Goal: Task Accomplishment & Management: Complete application form

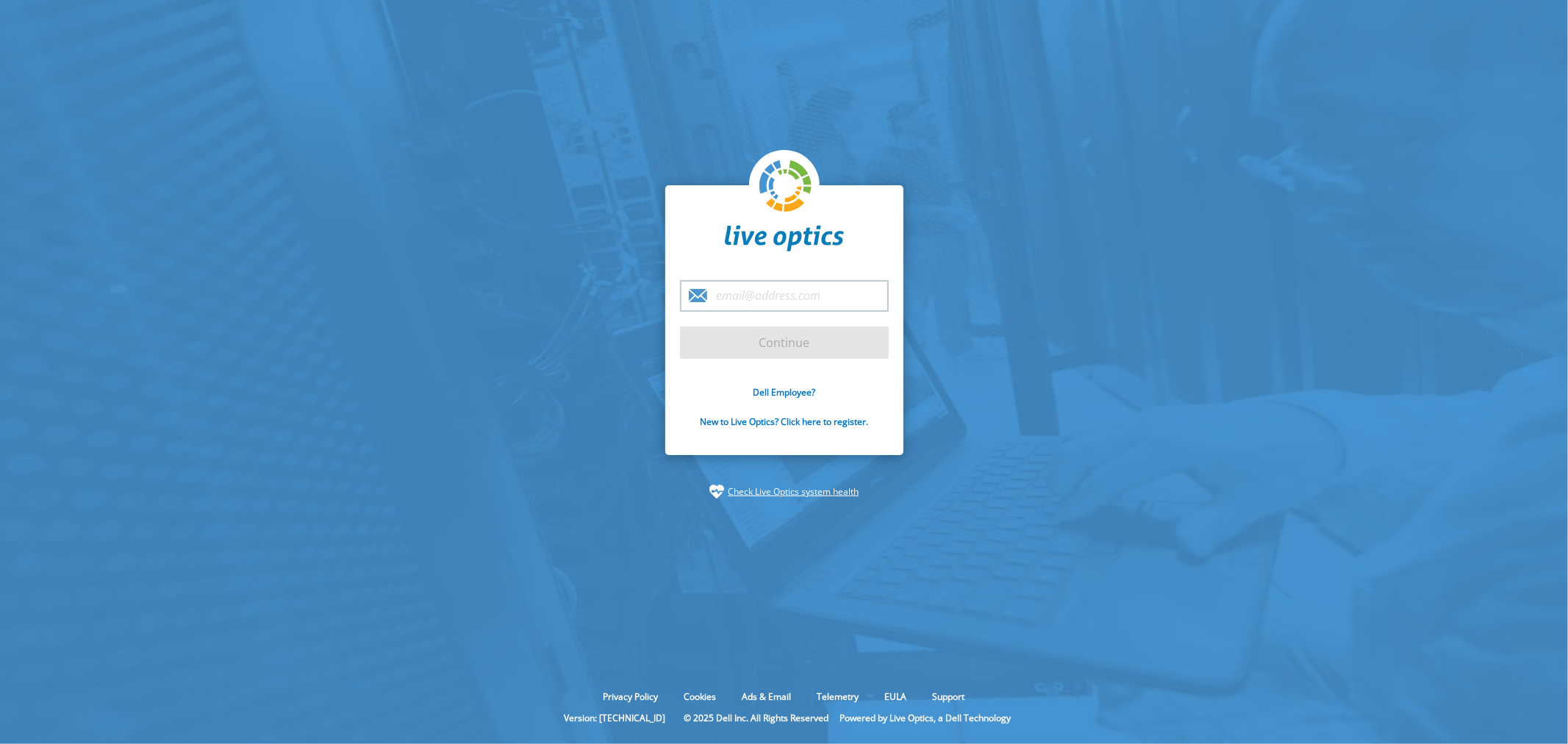
click at [765, 297] on input "email" at bounding box center [784, 295] width 209 height 32
click at [1220, 417] on section "Continue Dell Employee? New to Live Optics? Click here to register. Check Live …" at bounding box center [784, 342] width 1568 height 685
click at [737, 292] on input "email" at bounding box center [784, 295] width 209 height 32
type input "[PERSON_NAME][EMAIL_ADDRESS][DOMAIN_NAME]"
click at [794, 334] on input "Continue" at bounding box center [784, 342] width 209 height 32
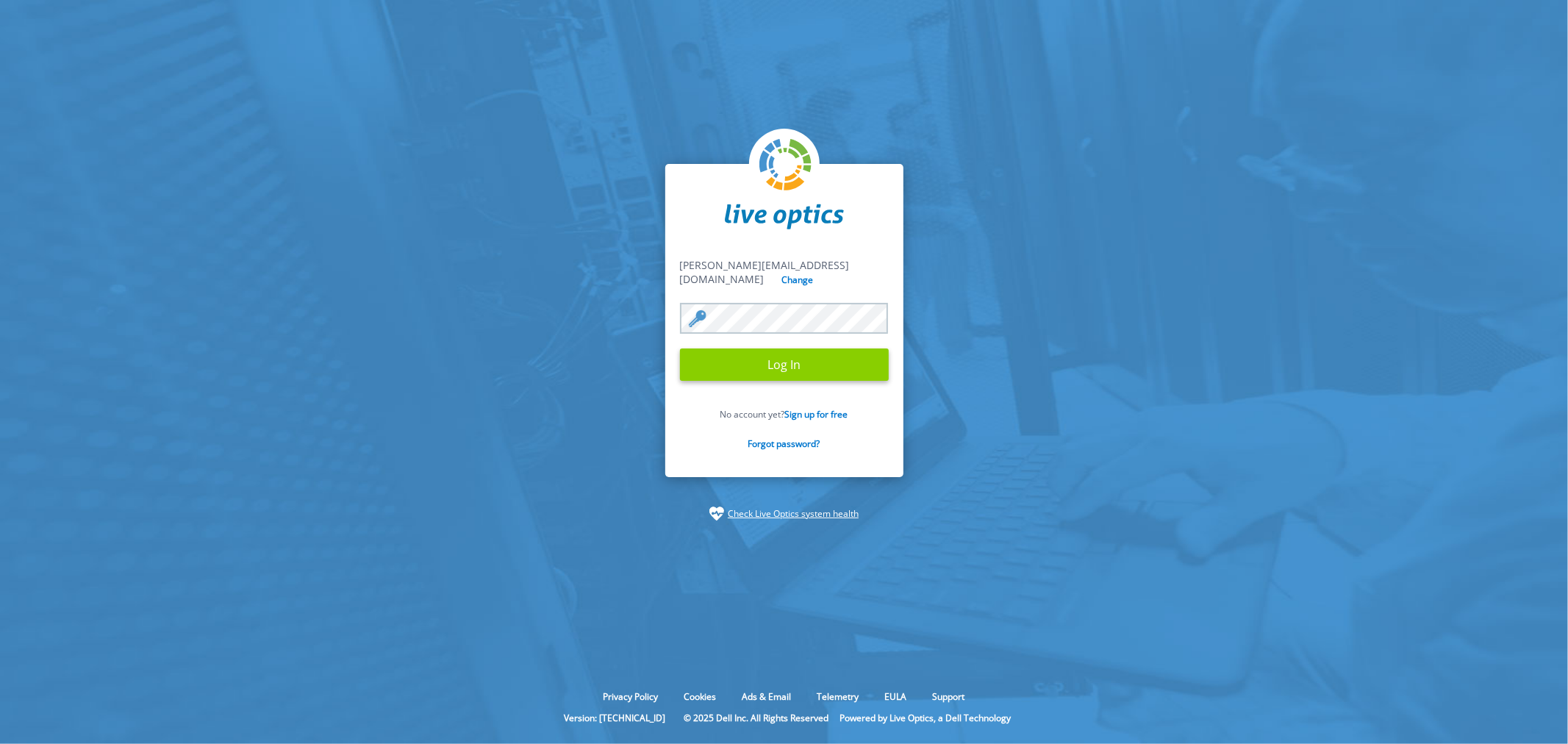
click at [806, 361] on input "Log In" at bounding box center [784, 365] width 209 height 32
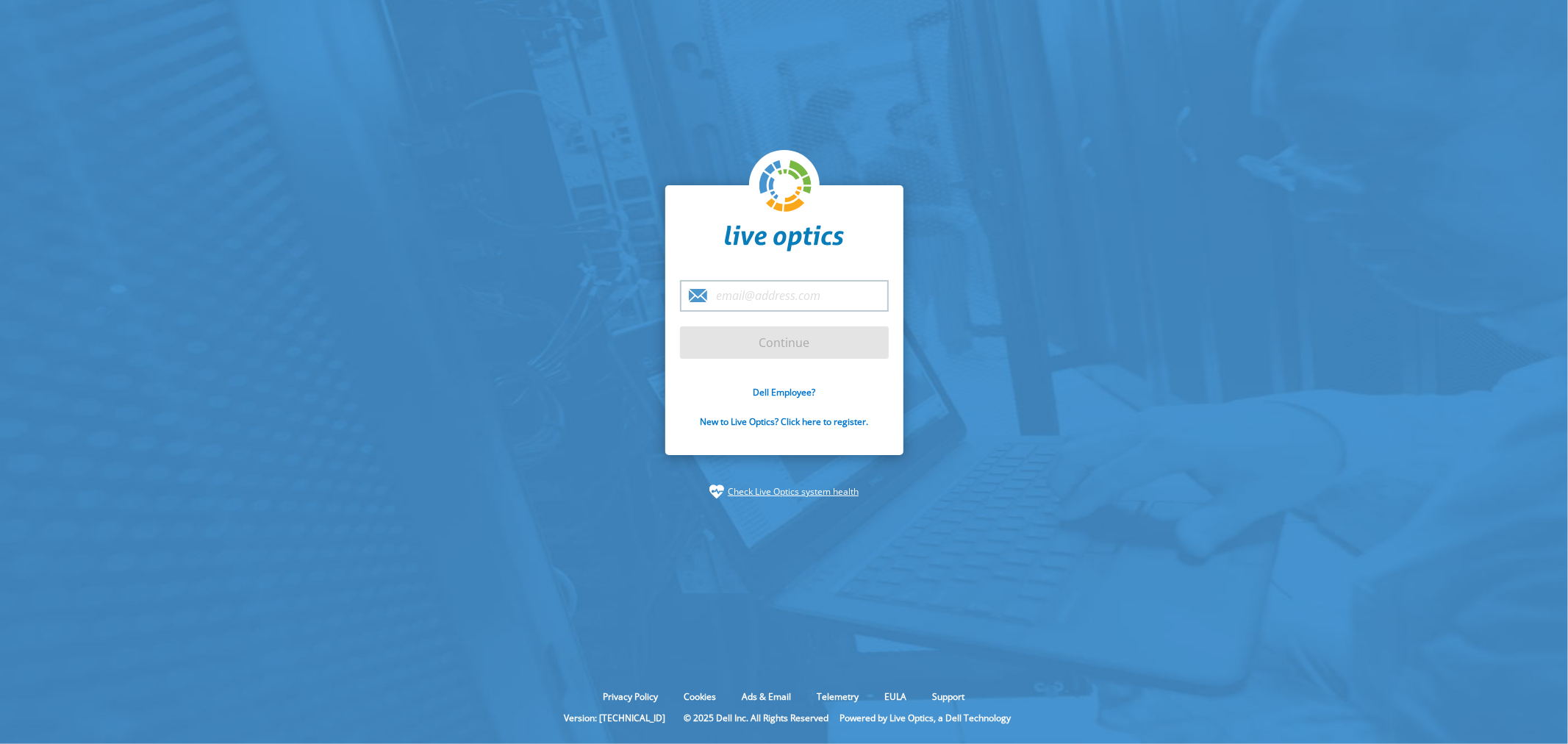
click at [802, 295] on input "email" at bounding box center [784, 295] width 209 height 32
type input "[PERSON_NAME][EMAIL_ADDRESS][DOMAIN_NAME]"
click at [1133, 313] on section "david.maguetas@visualsystems.com.br Continue Dell Employee? New to Live Optics?…" at bounding box center [784, 342] width 1568 height 685
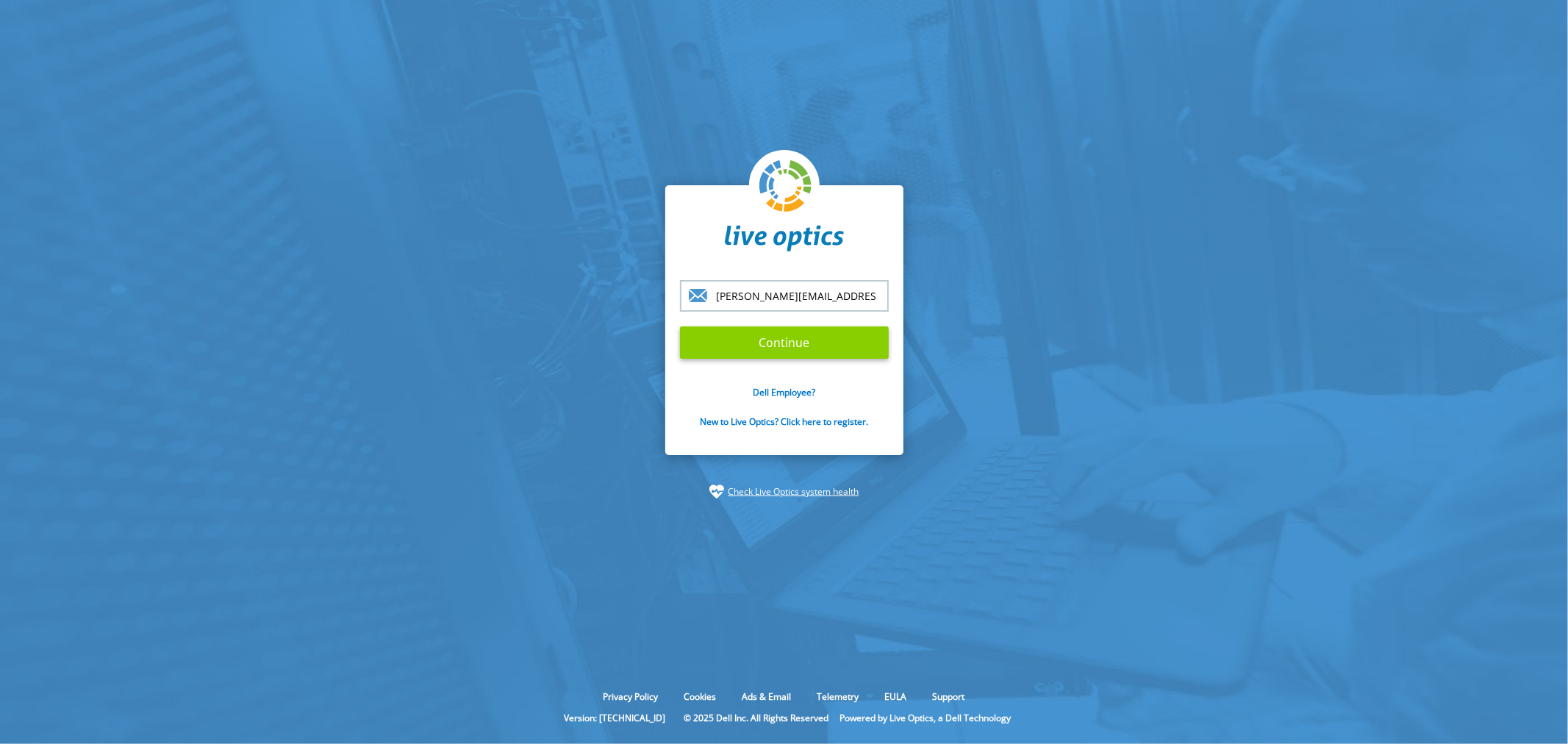
click at [824, 349] on input "Continue" at bounding box center [784, 342] width 209 height 32
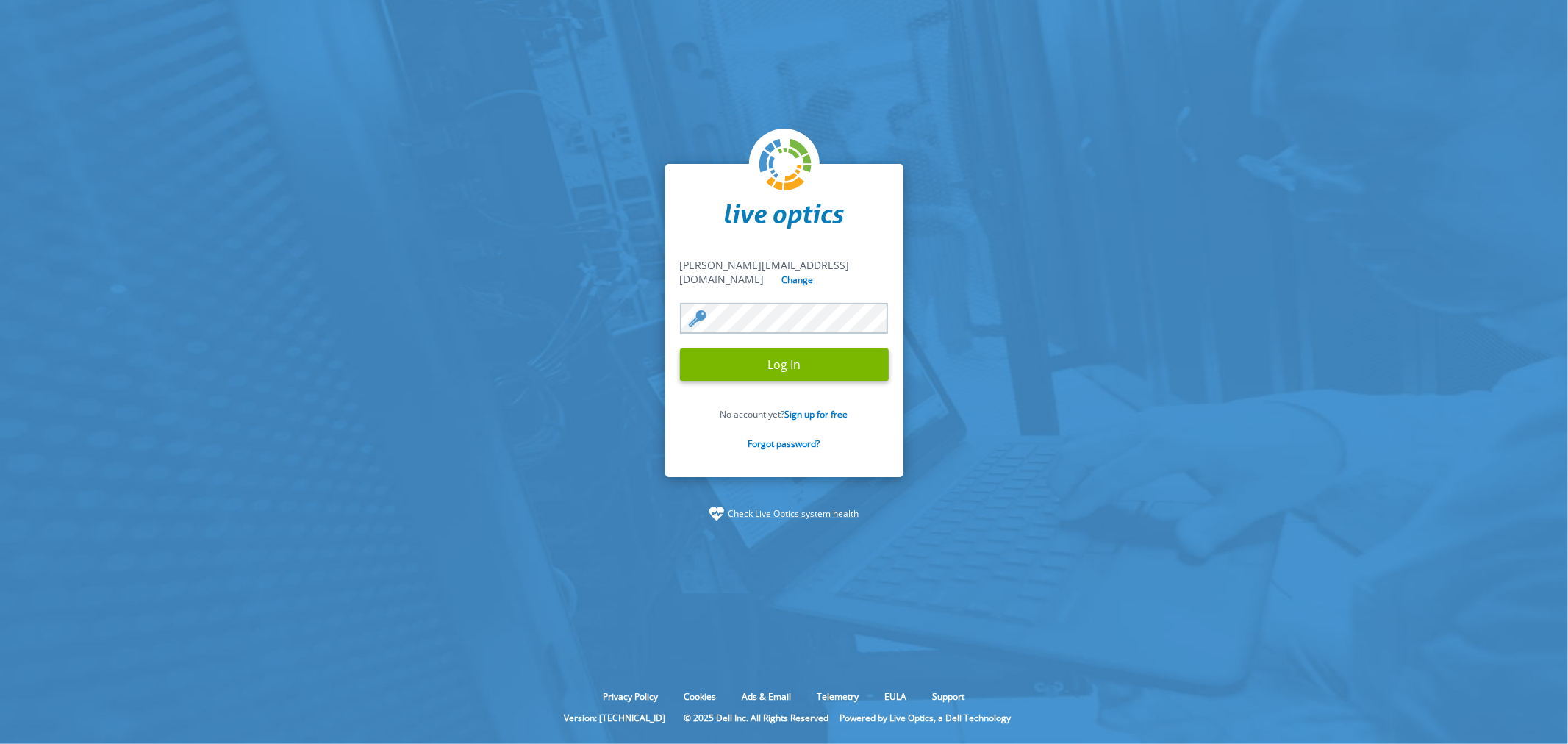
click at [541, 274] on section "david.maguetas@visualsystems.com.br david.maguetas@visualsystems.com.br Change …" at bounding box center [784, 342] width 1568 height 685
click at [741, 357] on input "Log In" at bounding box center [784, 365] width 209 height 32
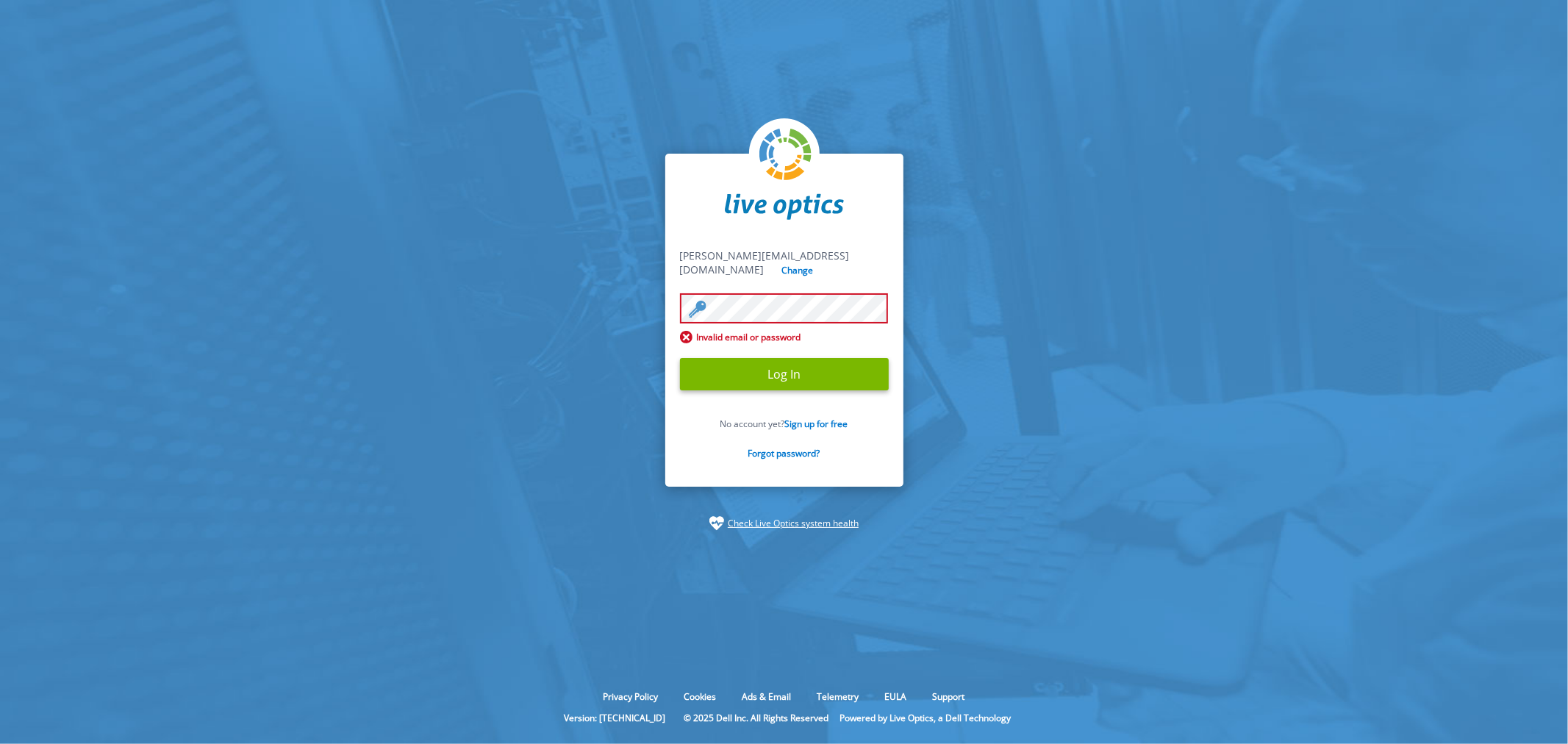
click at [494, 258] on section "david.maguetas@visualsystems.com.br david.maguetas@visualsystems.com.br Change …" at bounding box center [784, 342] width 1568 height 685
click at [728, 390] on input "Log In" at bounding box center [784, 374] width 209 height 32
click at [798, 380] on input "Log In" at bounding box center [784, 374] width 209 height 32
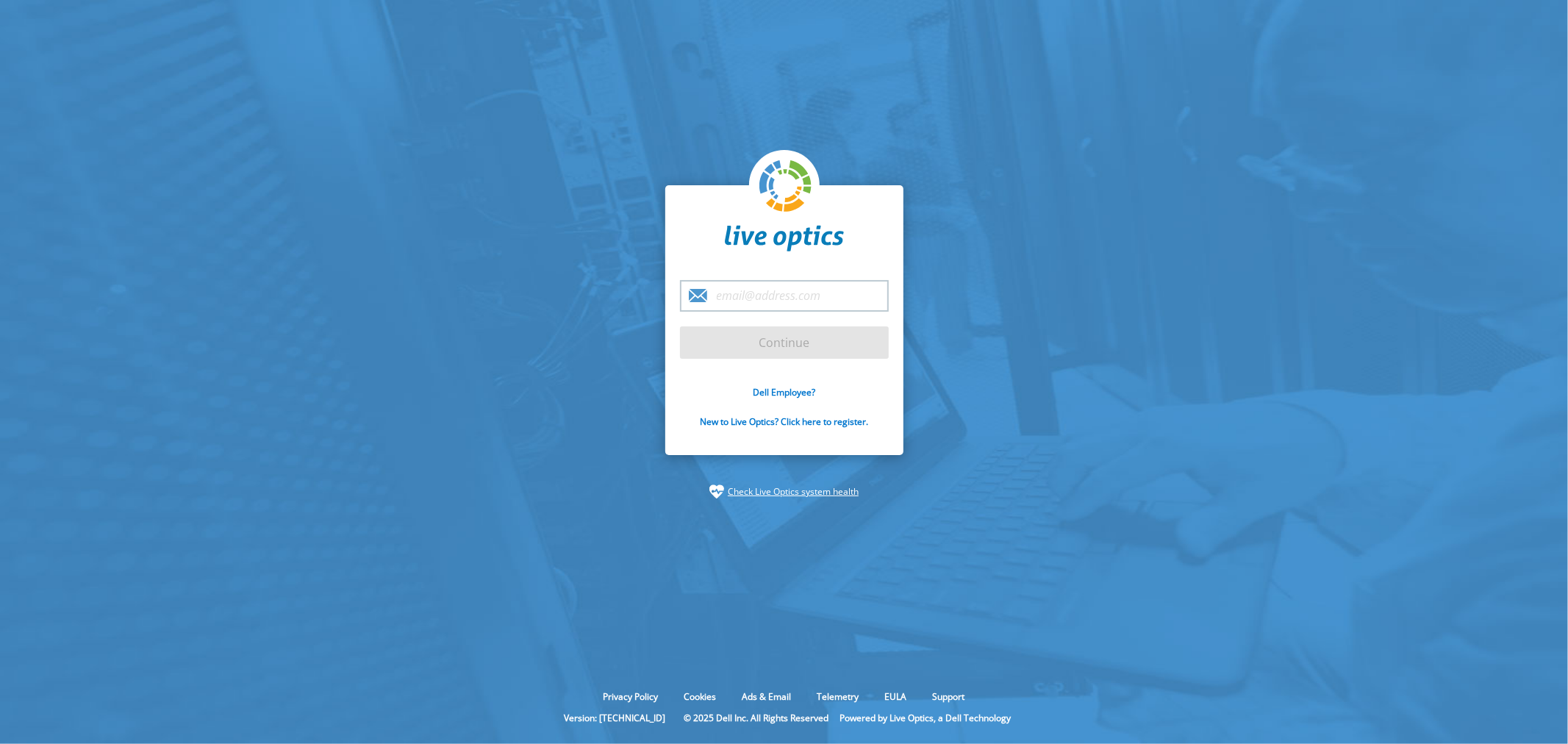
type input "[PERSON_NAME][EMAIL_ADDRESS][DOMAIN_NAME]"
click at [794, 341] on input "Continue" at bounding box center [784, 342] width 209 height 32
click at [784, 334] on input "Continue" at bounding box center [784, 342] width 209 height 32
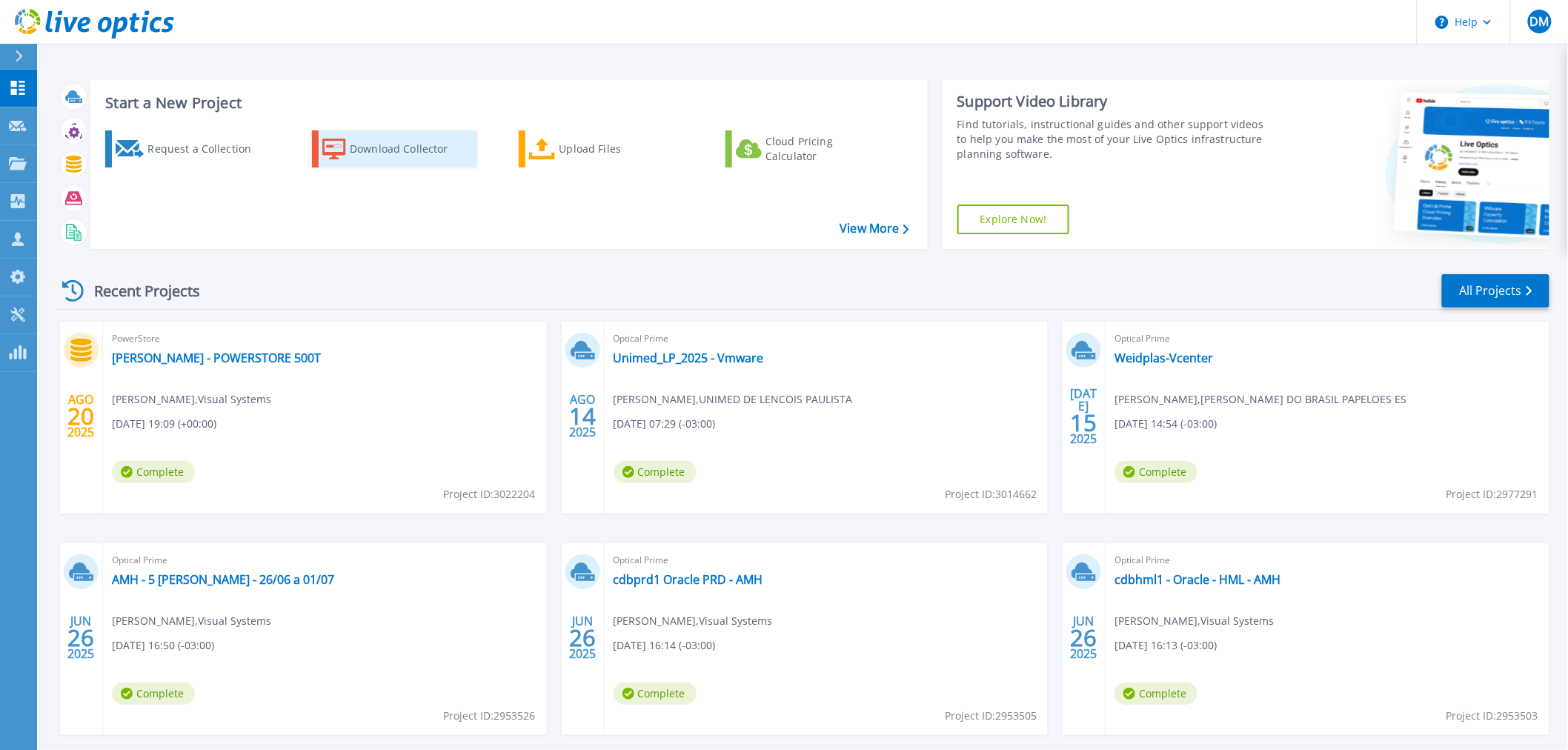
click at [395, 143] on div "Download Collector" at bounding box center [409, 149] width 119 height 30
click at [196, 149] on div "Request a Collection" at bounding box center [206, 149] width 119 height 30
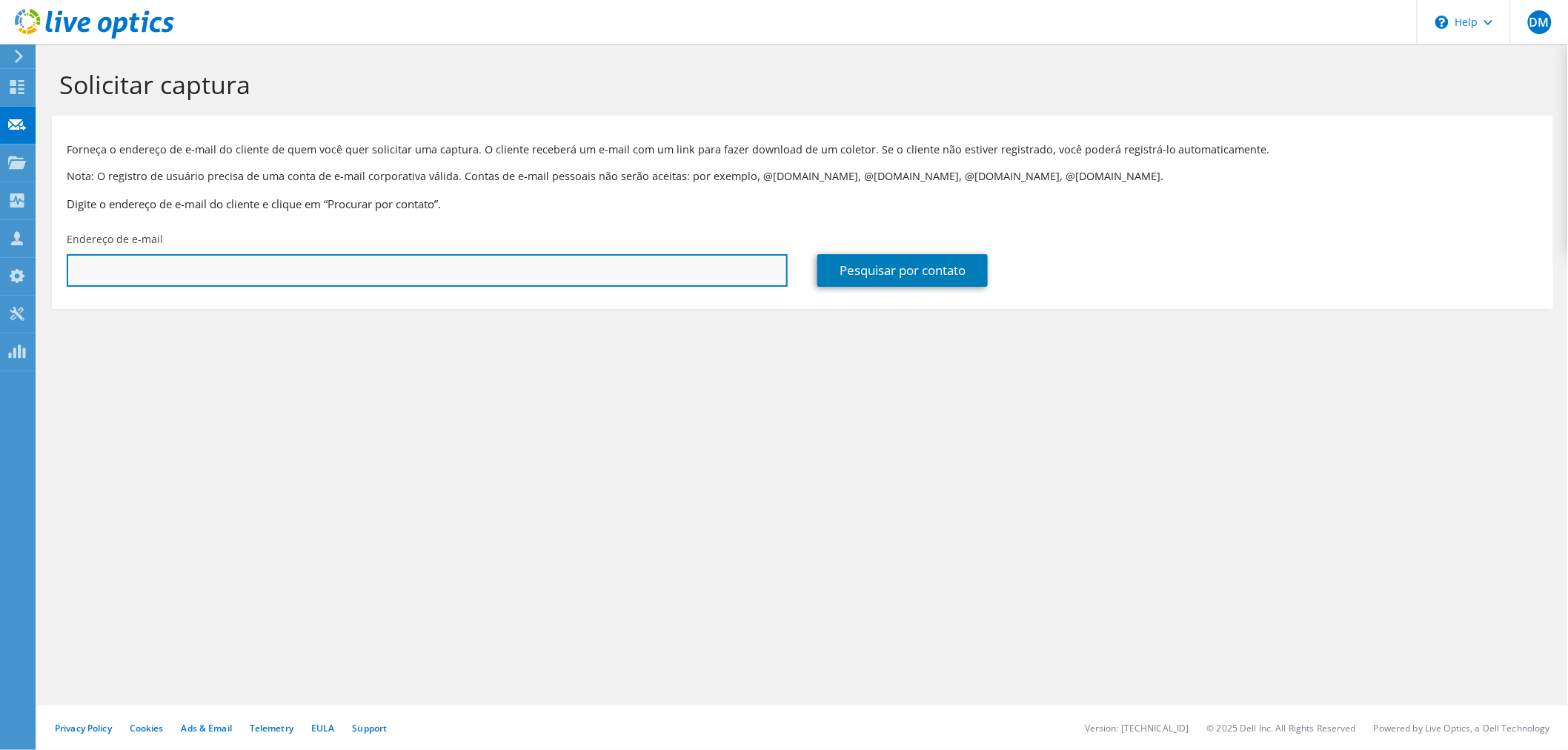
click at [223, 272] on input "text" at bounding box center [427, 271] width 721 height 33
paste input "app.liveoptics.com"
drag, startPoint x: 223, startPoint y: 267, endPoint x: 0, endPoint y: 190, distance: 235.9
click at [0, 190] on div "DM Membro da equipe David Maguetas david.maguetas@visualsystems.com.br Visual S…" at bounding box center [784, 375] width 1568 height 750
paste input "robson.santos@grupotapajos.com.br"
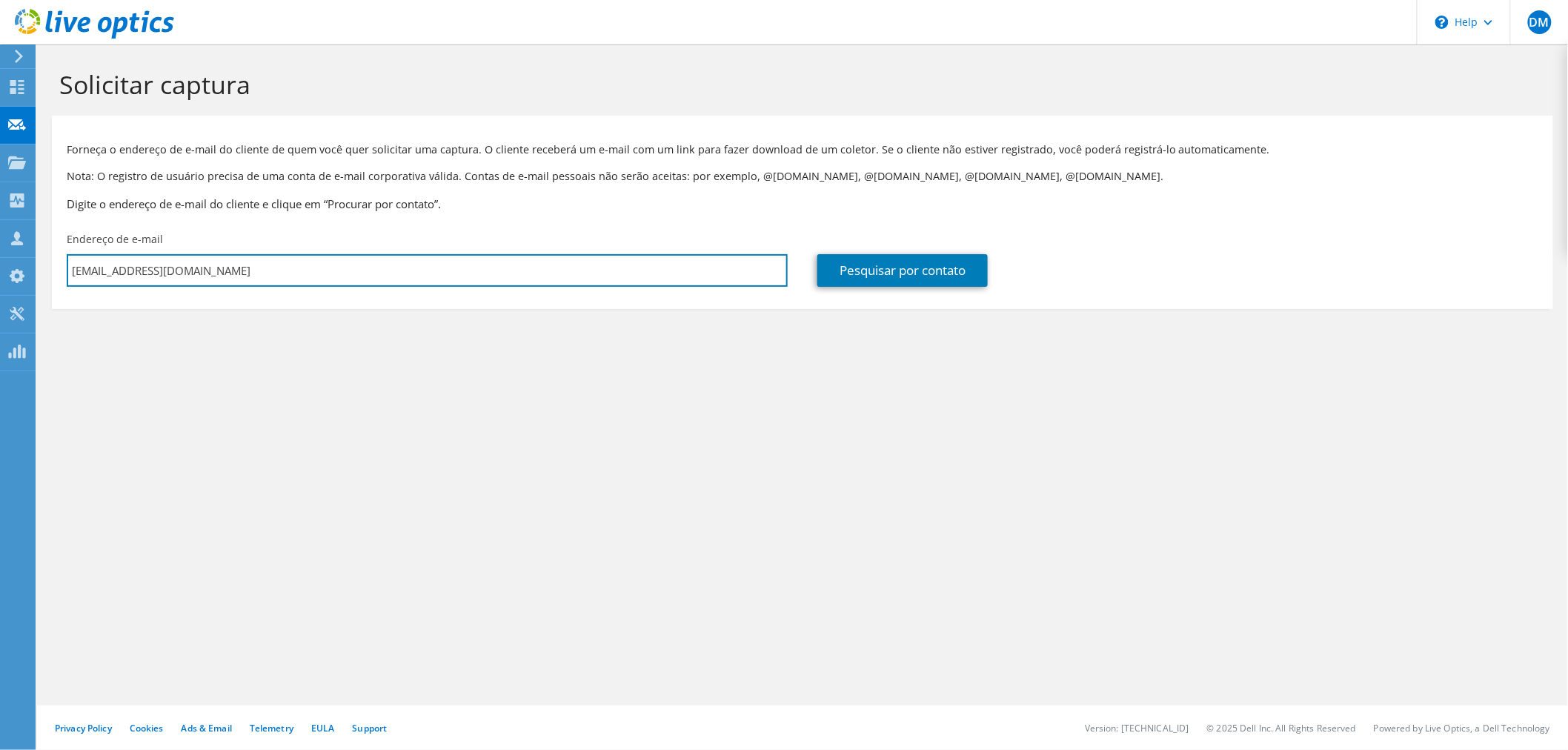
type input "app.liveoptirobson.santos@grupotapajos.com.br"
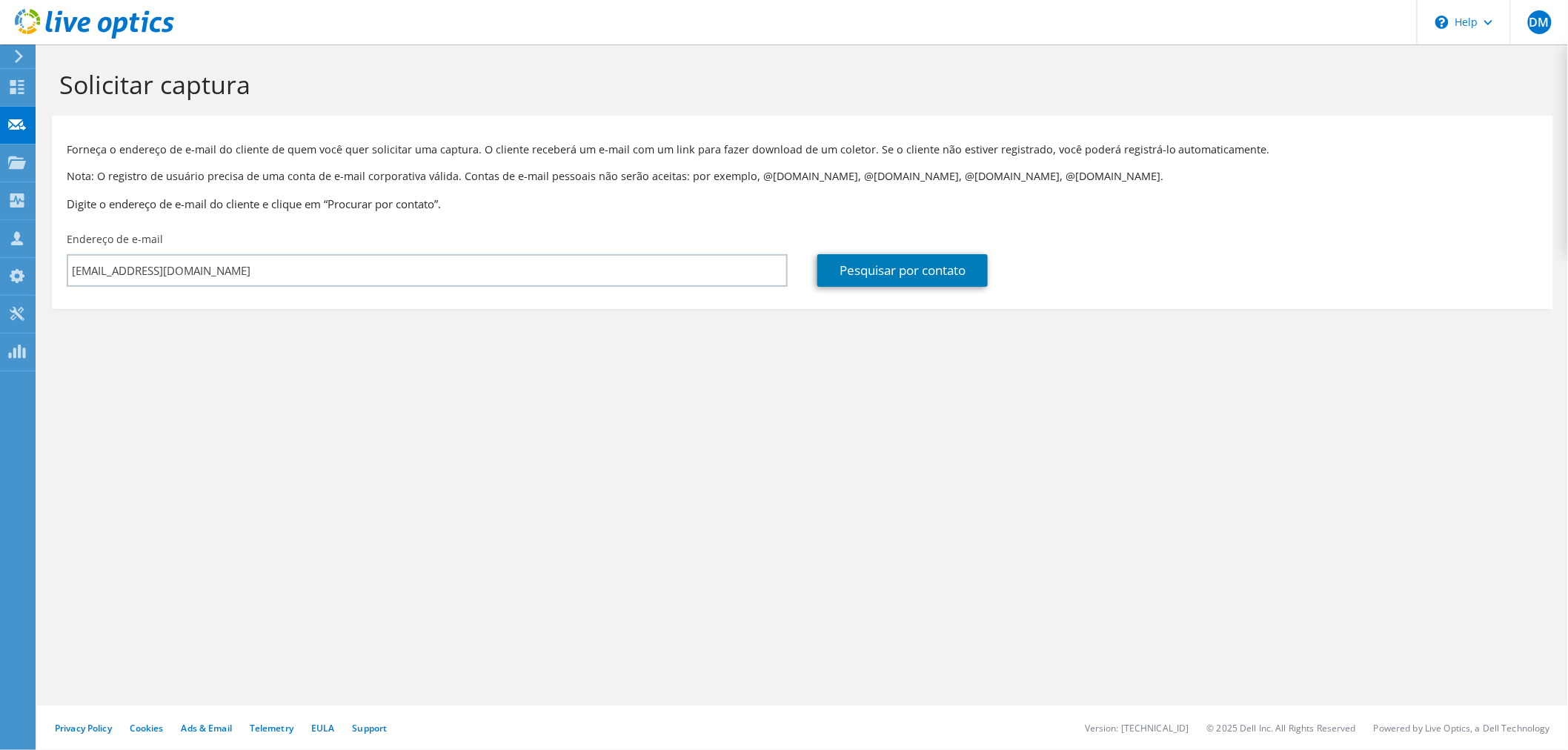
click at [314, 339] on section "Solicitar captura Forneça o endereço de e-mail do cliente de quem você quer sol…" at bounding box center [803, 213] width 1531 height 339
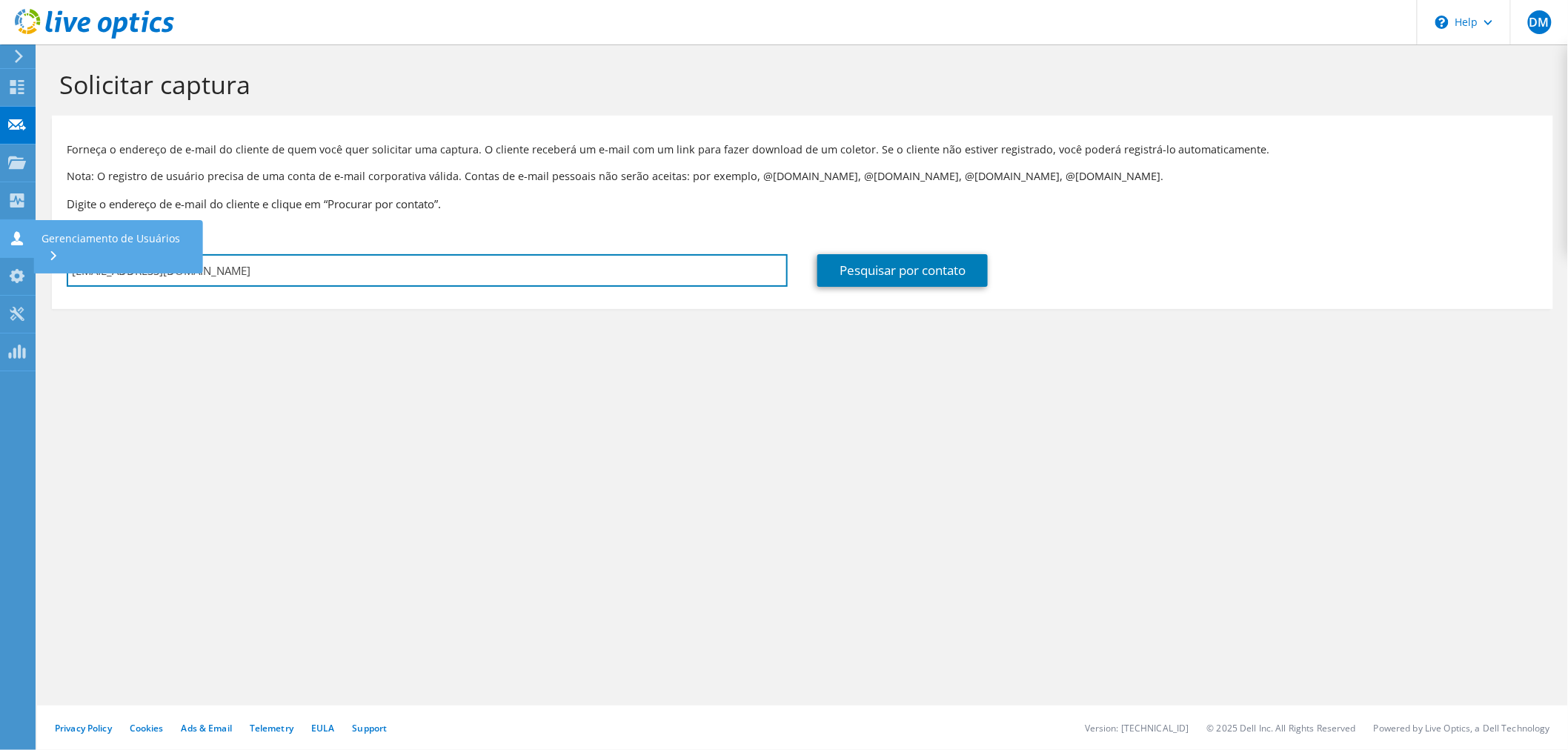
drag, startPoint x: 352, startPoint y: 271, endPoint x: 25, endPoint y: 255, distance: 327.4
click at [25, 255] on div "DM Membro da equipe David Maguetas david.maguetas@visualsystems.com.br Visual S…" at bounding box center [784, 375] width 1568 height 750
click at [329, 268] on input "app.liveoptirobson.santos@grupotapajos.com.br" at bounding box center [427, 271] width 721 height 33
paste input "robson.santos@grupotapajos.com.br"
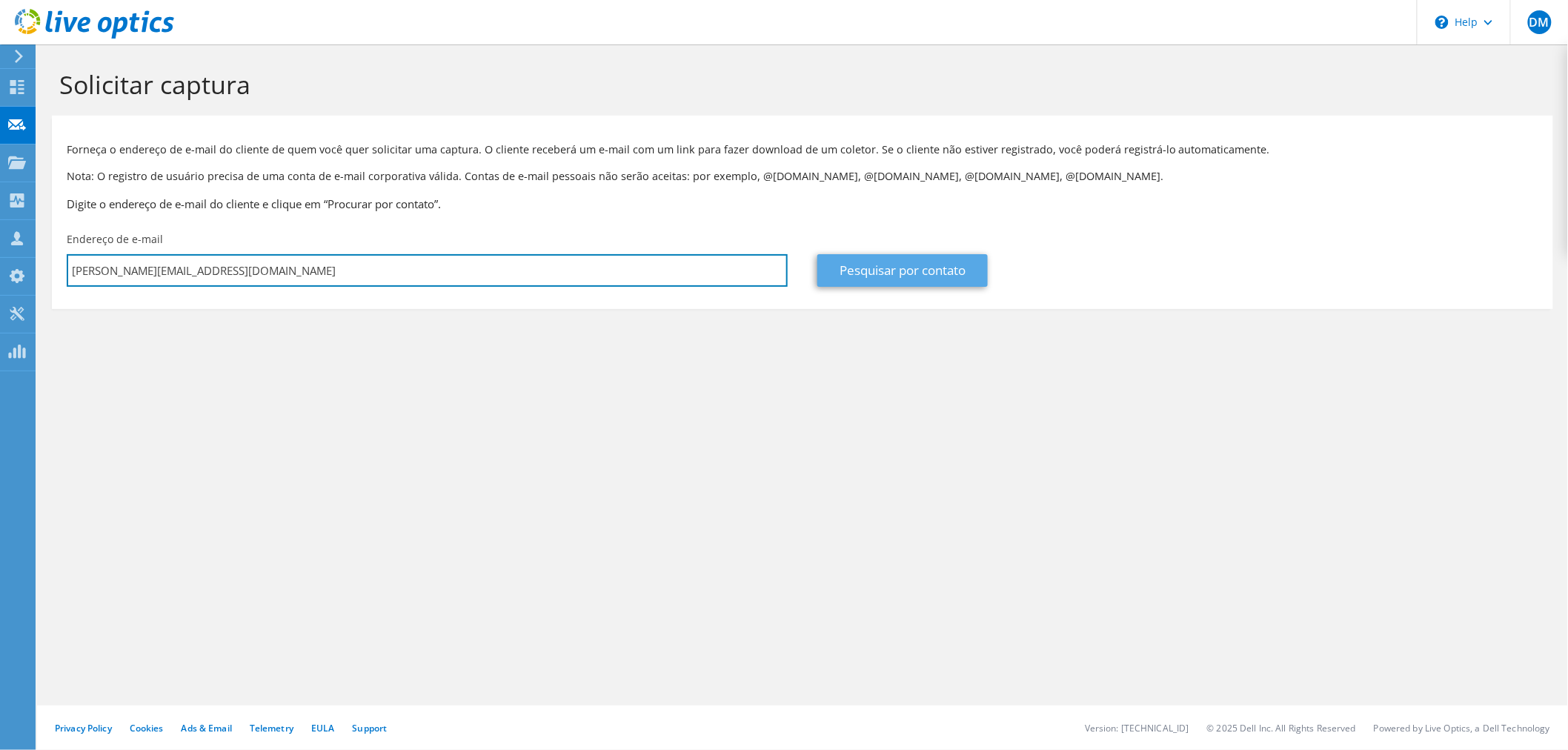
type input "robson.santos@grupotapajos.com.br"
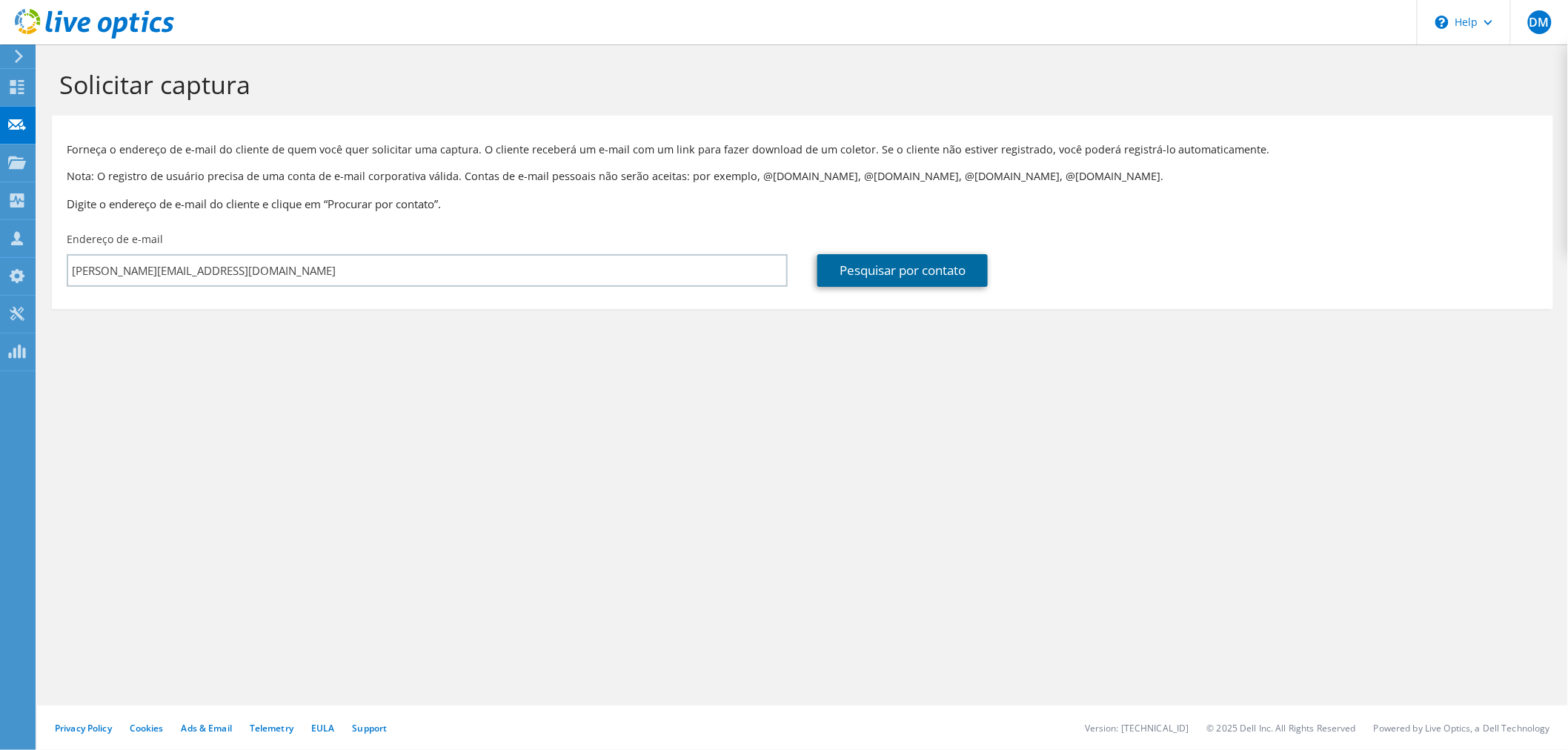
click at [892, 275] on link "Pesquisar por contato" at bounding box center [902, 271] width 171 height 33
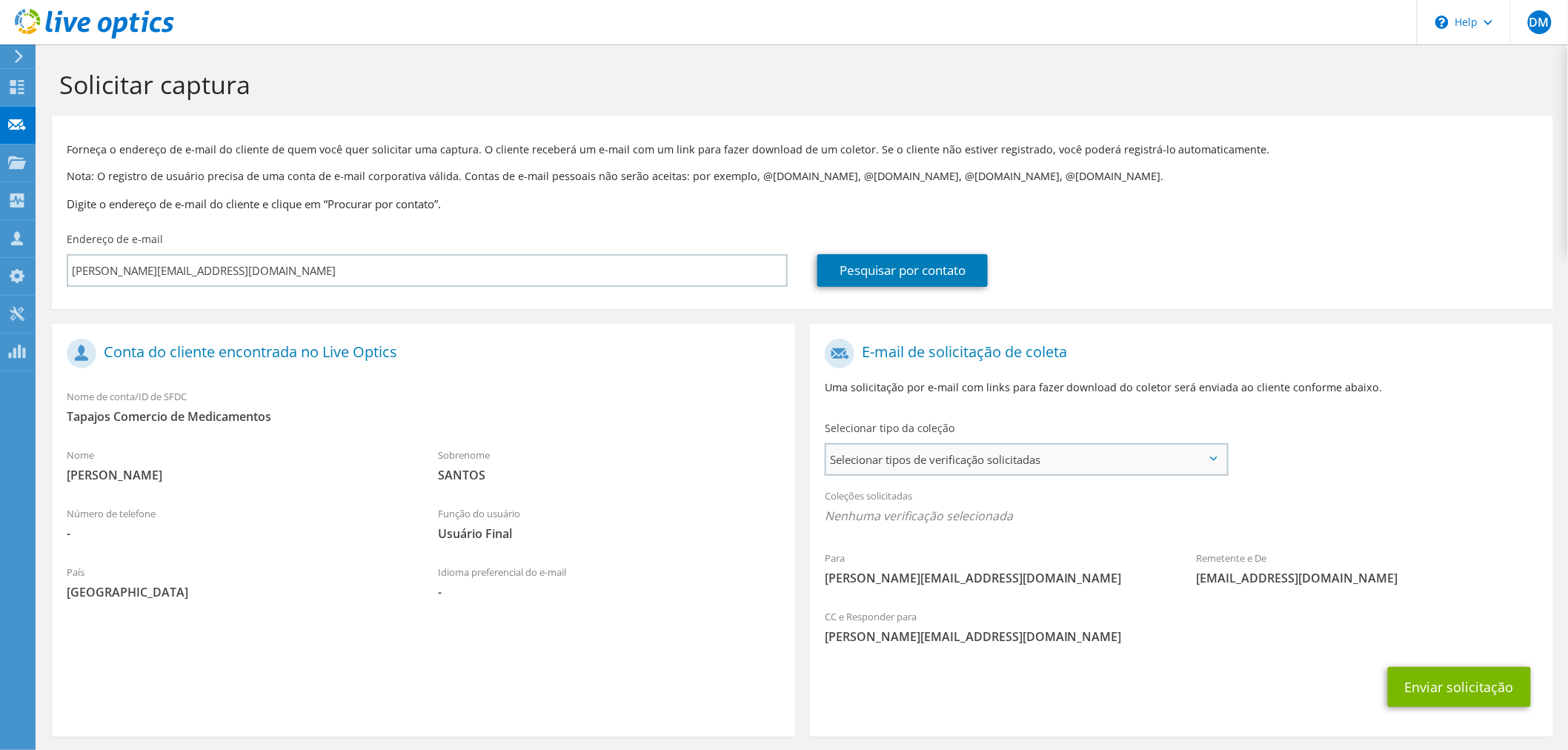
click at [1094, 463] on span "Selecionar tipos de verificação solicitadas" at bounding box center [1026, 459] width 400 height 30
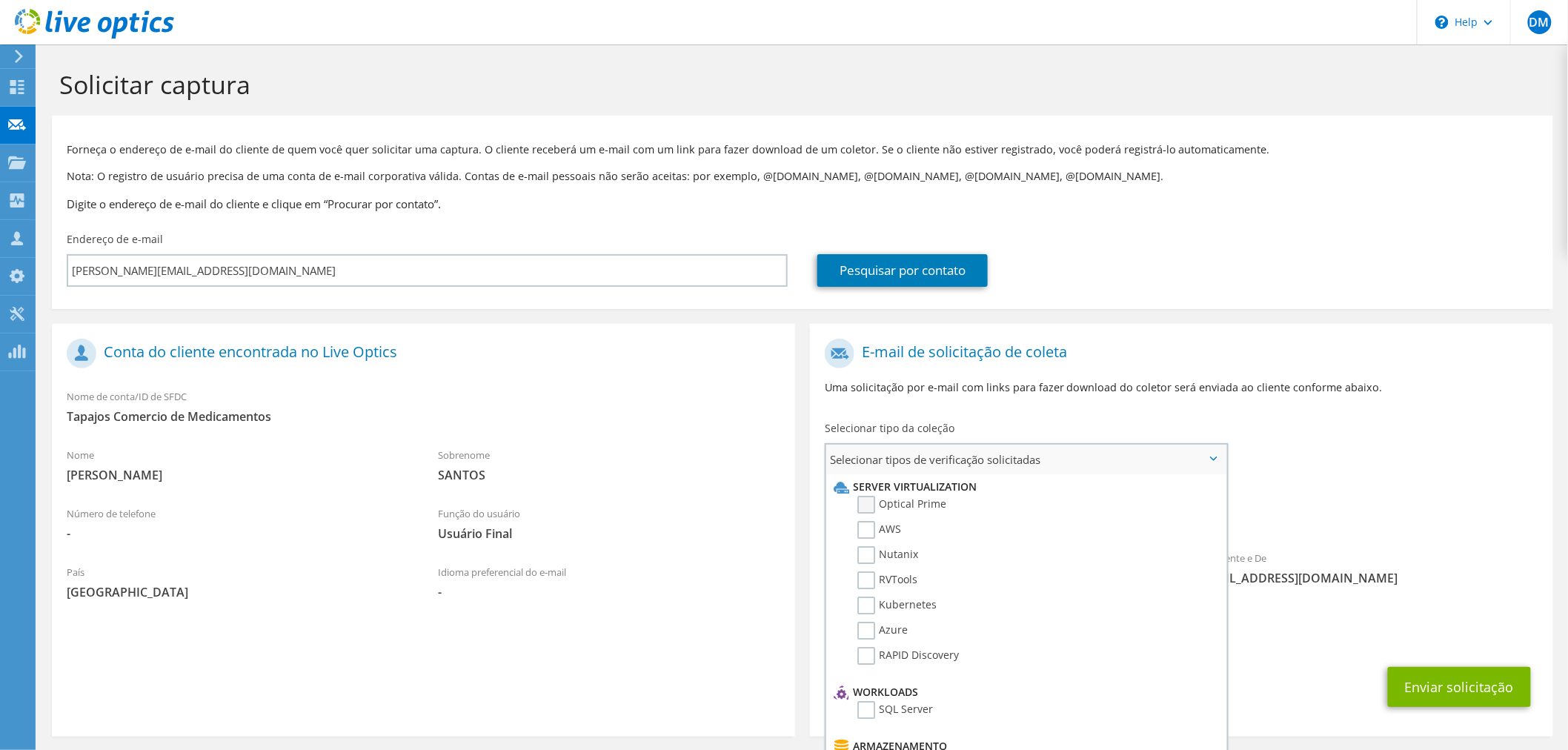
click at [923, 507] on label "Optical Prime" at bounding box center [902, 505] width 89 height 18
click at [0, 0] on input "Optical Prime" at bounding box center [0, 0] width 0 height 0
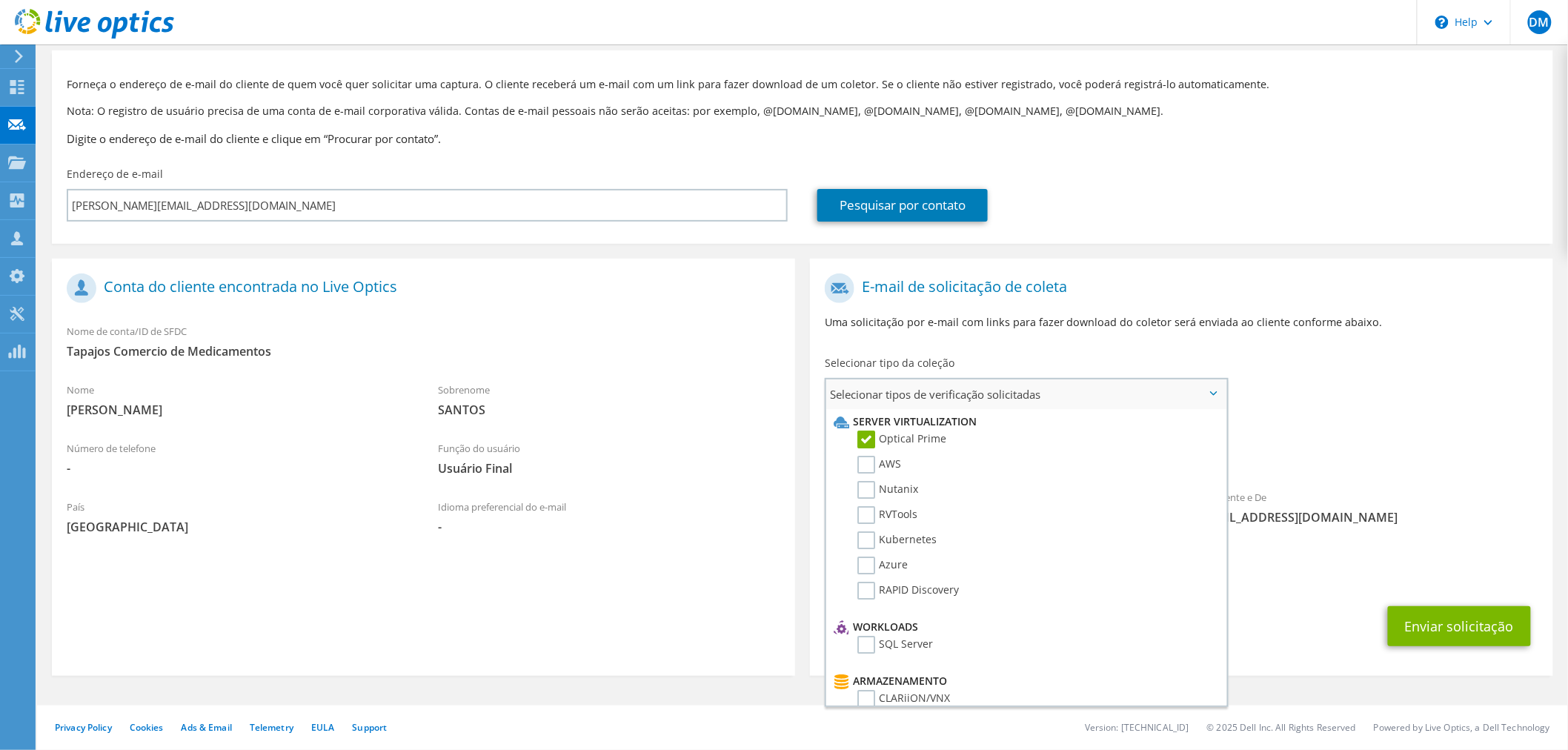
scroll to position [274, 0]
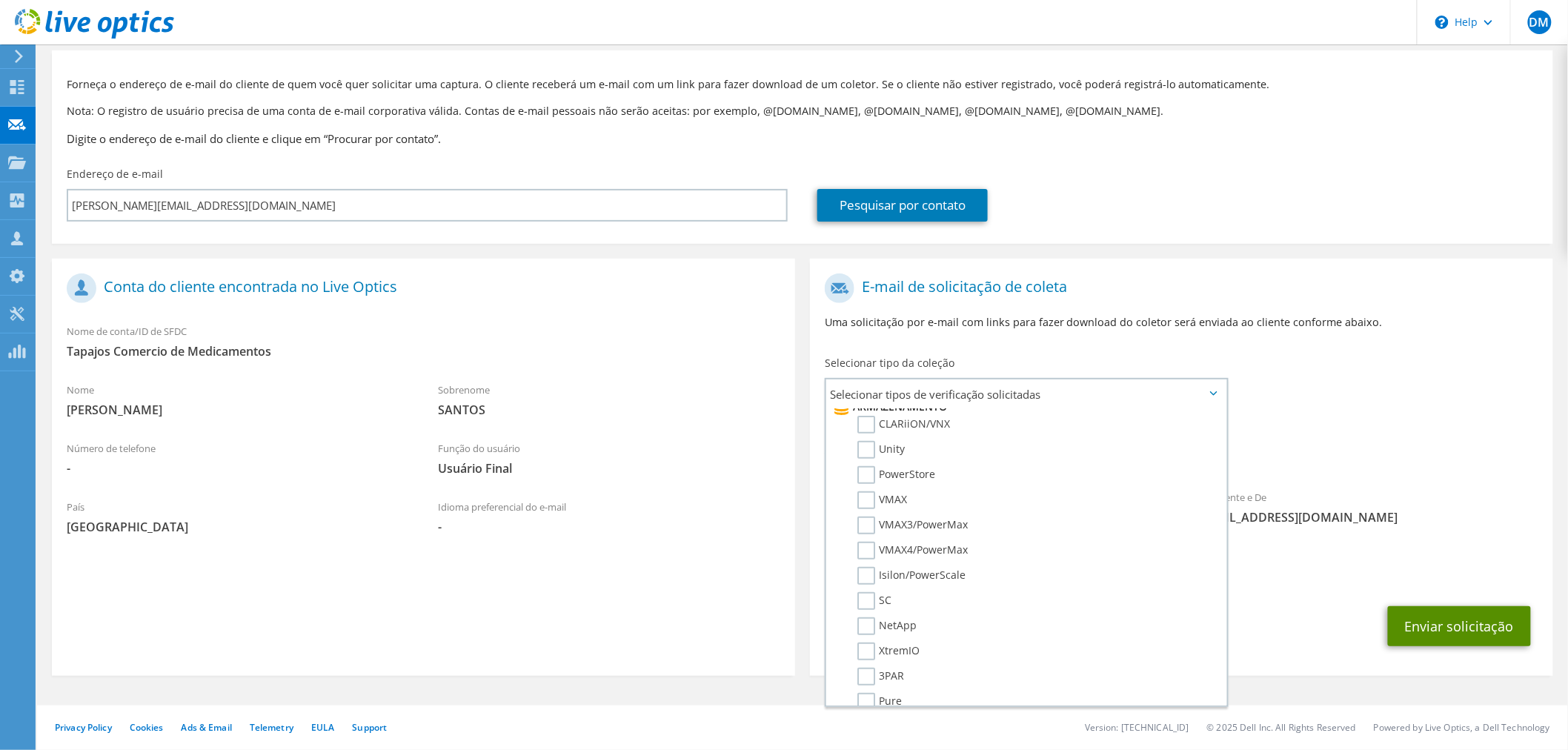
click at [1451, 626] on button "Enviar solicitação" at bounding box center [1460, 627] width 143 height 40
